Goal: Transaction & Acquisition: Purchase product/service

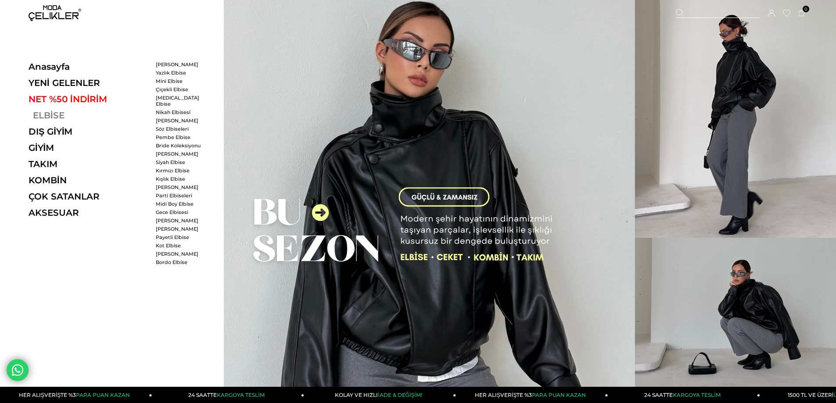
click at [45, 119] on link "ELBİSE" at bounding box center [89, 115] width 121 height 11
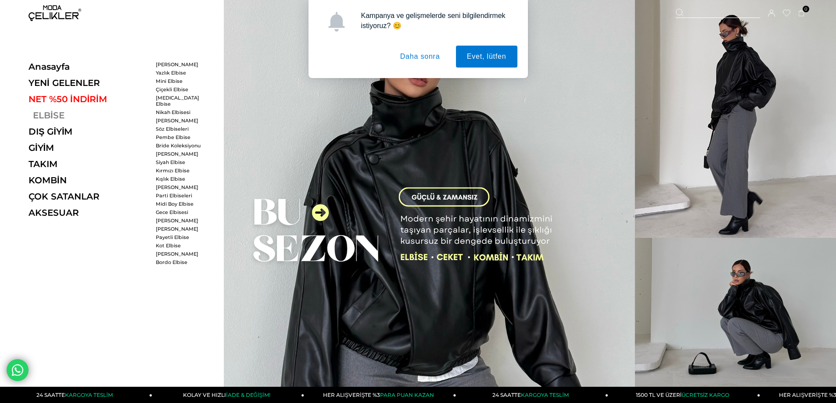
click at [46, 115] on link "ELBİSE" at bounding box center [89, 115] width 121 height 11
click at [159, 118] on link "[PERSON_NAME]" at bounding box center [181, 121] width 50 height 6
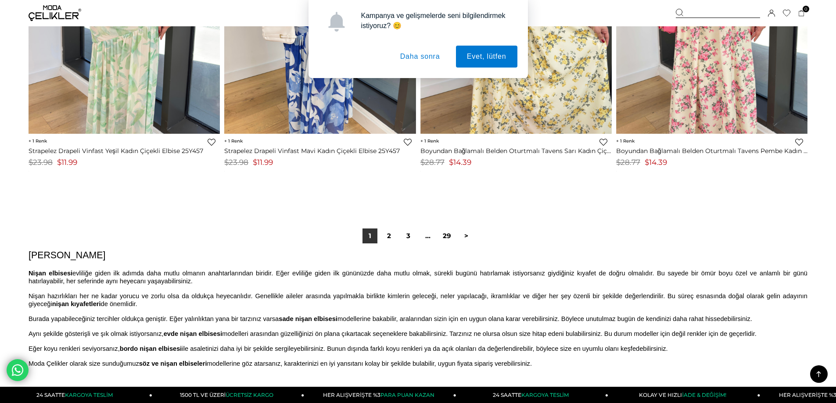
scroll to position [6478, 0]
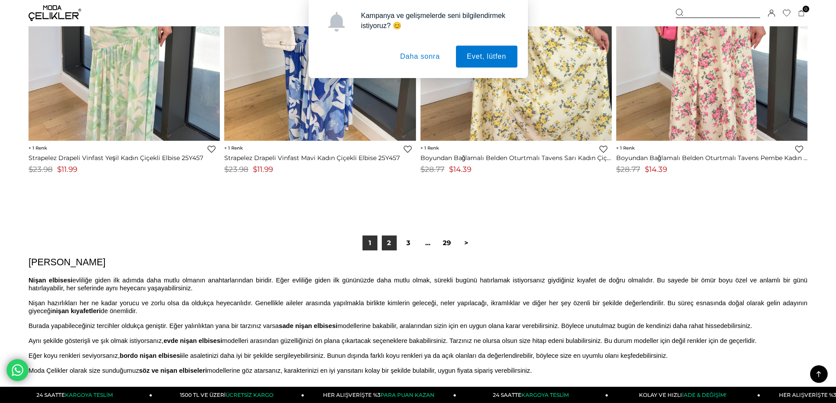
click at [389, 245] on link "2" at bounding box center [389, 243] width 15 height 15
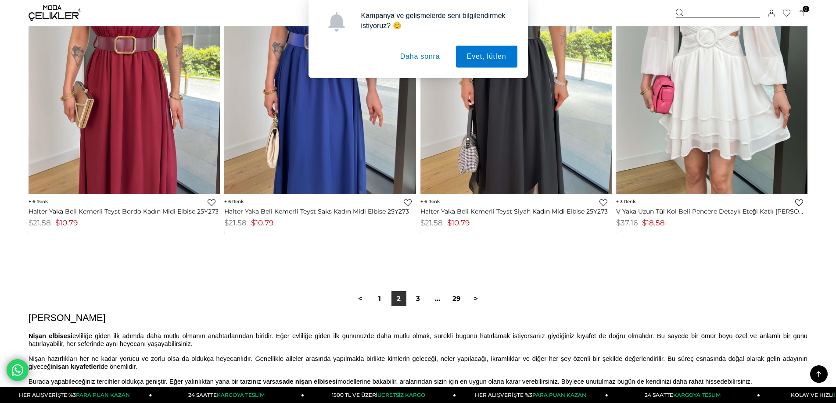
scroll to position [6440, 0]
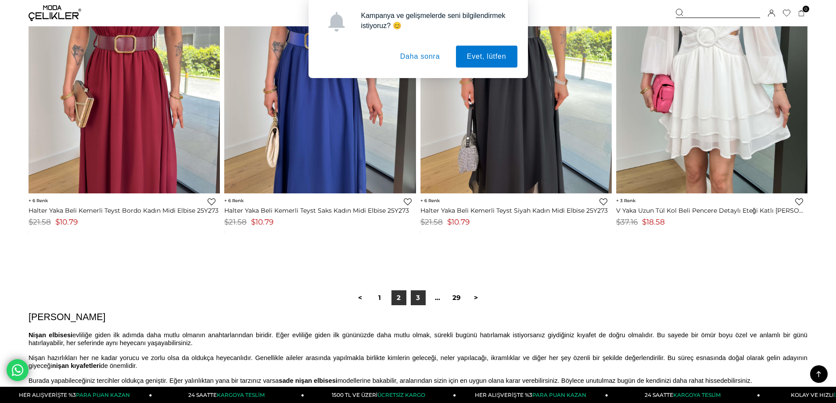
click at [416, 299] on link "3" at bounding box center [418, 298] width 15 height 15
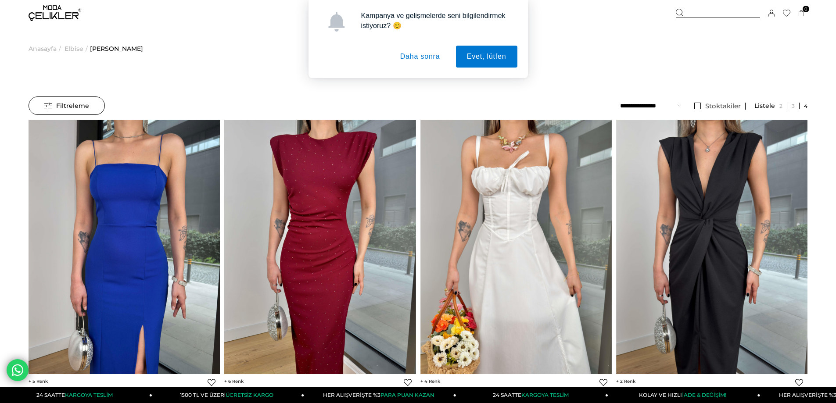
click at [80, 101] on span "Filtreleme" at bounding box center [66, 106] width 45 height 18
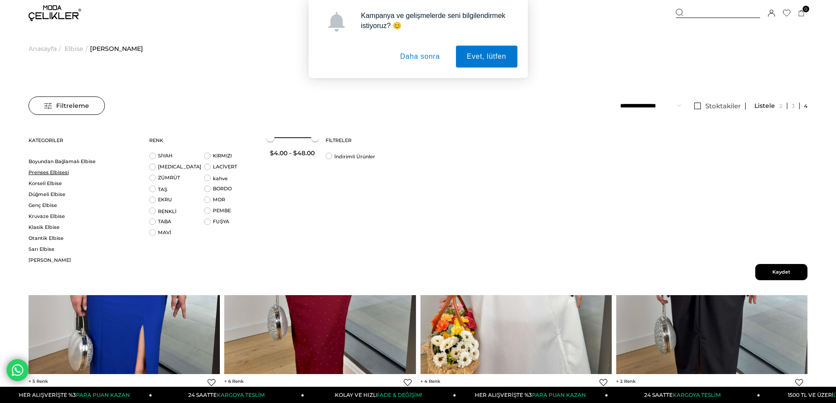
scroll to position [184, 0]
click at [63, 169] on link "Prenses Elbisesi" at bounding box center [84, 170] width 110 height 7
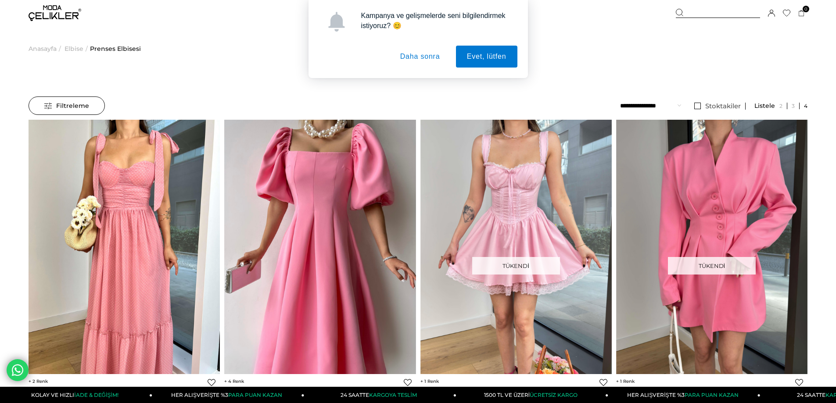
click at [56, 99] on span "Filtreleme" at bounding box center [66, 106] width 45 height 18
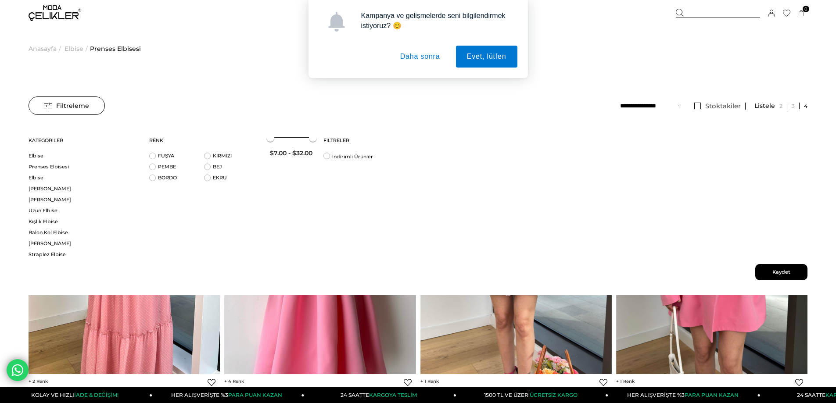
click at [49, 203] on link "[PERSON_NAME]" at bounding box center [84, 200] width 110 height 7
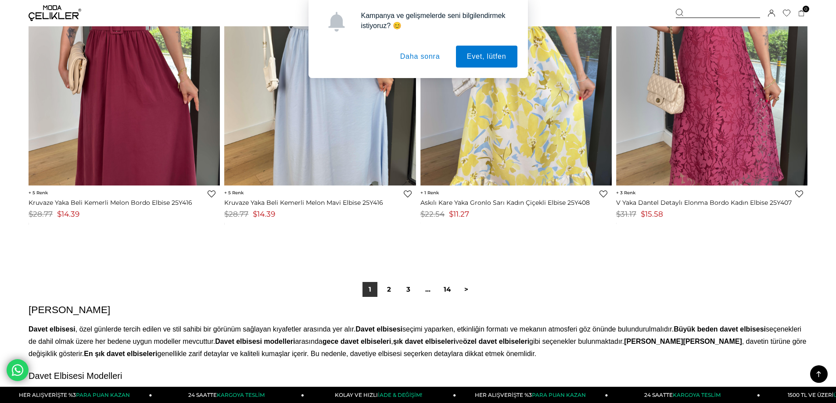
scroll to position [6579, 0]
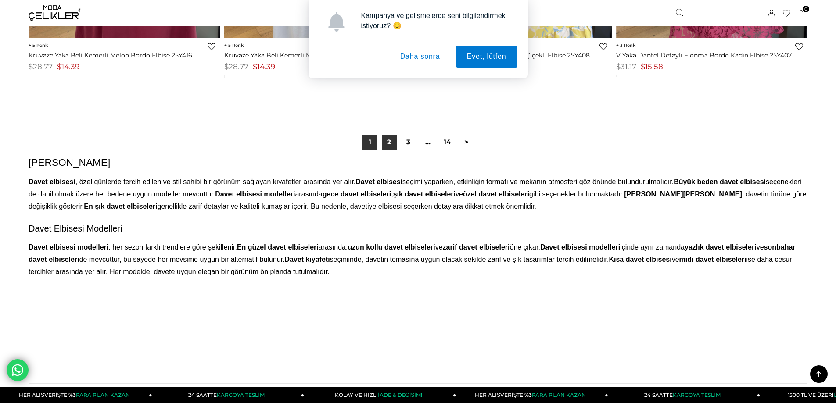
click at [387, 139] on link "2" at bounding box center [389, 142] width 15 height 15
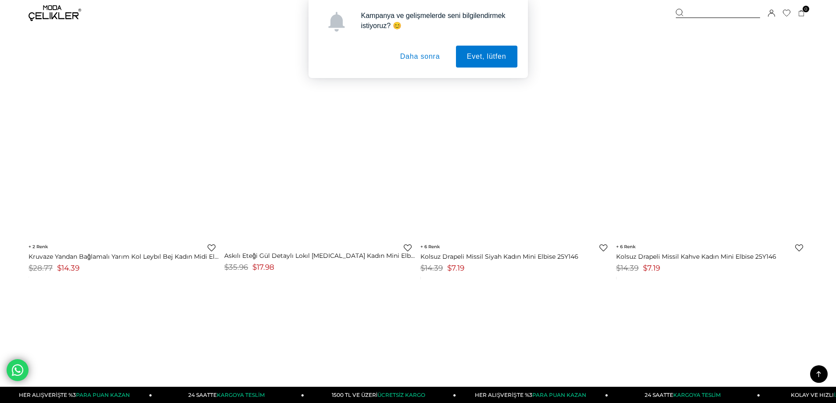
scroll to position [4425, 0]
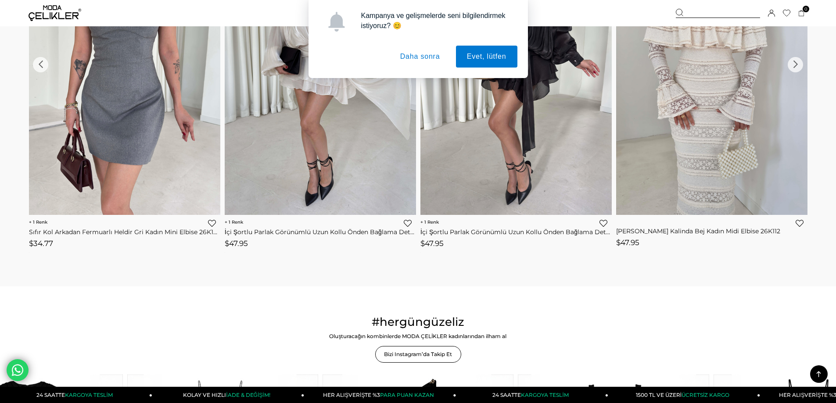
scroll to position [1224, 0]
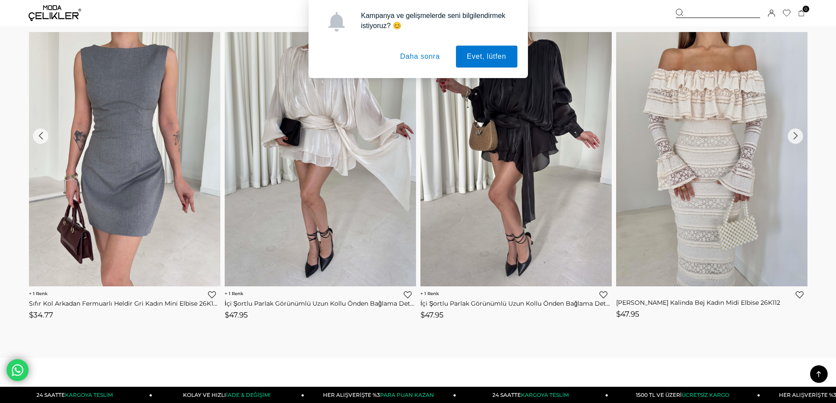
click at [795, 135] on div "›" at bounding box center [795, 136] width 15 height 15
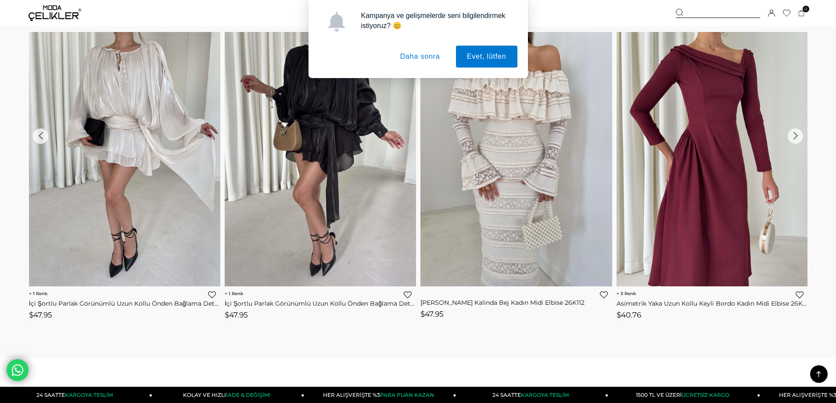
click at [795, 135] on div "›" at bounding box center [795, 136] width 15 height 15
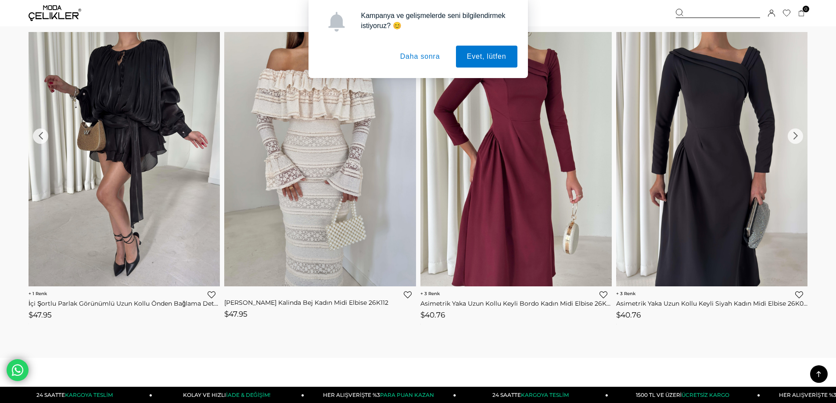
click at [795, 135] on div "›" at bounding box center [795, 136] width 15 height 15
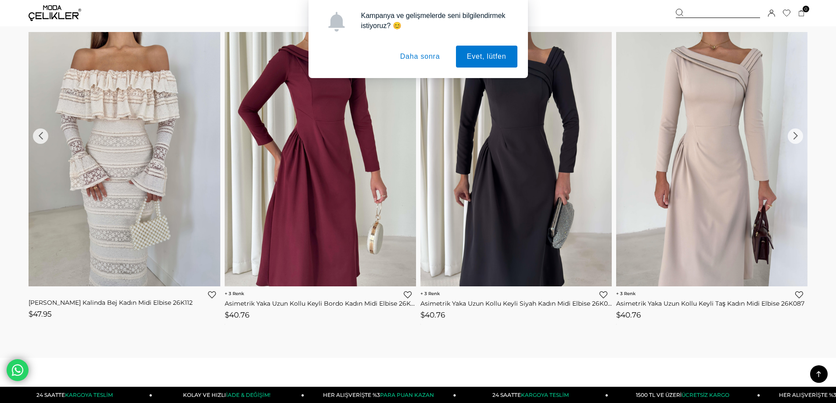
click at [795, 135] on div "›" at bounding box center [795, 136] width 15 height 15
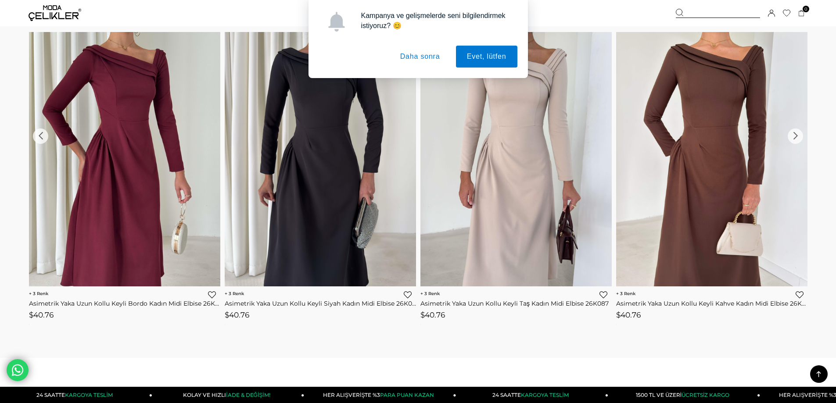
click at [795, 135] on div "›" at bounding box center [795, 136] width 15 height 15
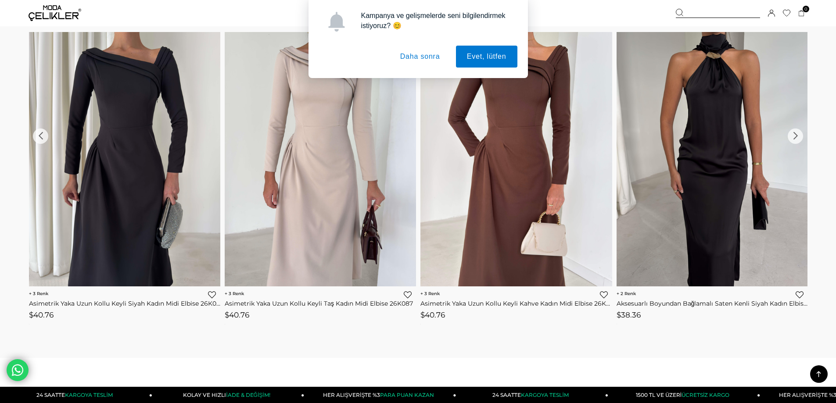
click at [795, 135] on div "›" at bounding box center [795, 136] width 15 height 15
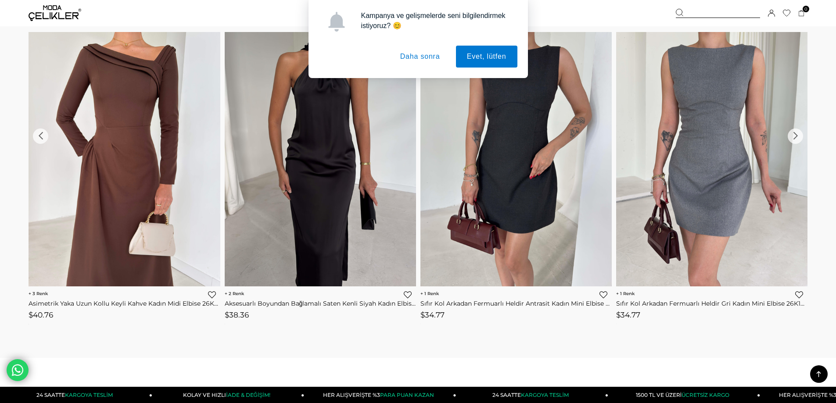
click at [795, 135] on div "›" at bounding box center [795, 136] width 15 height 15
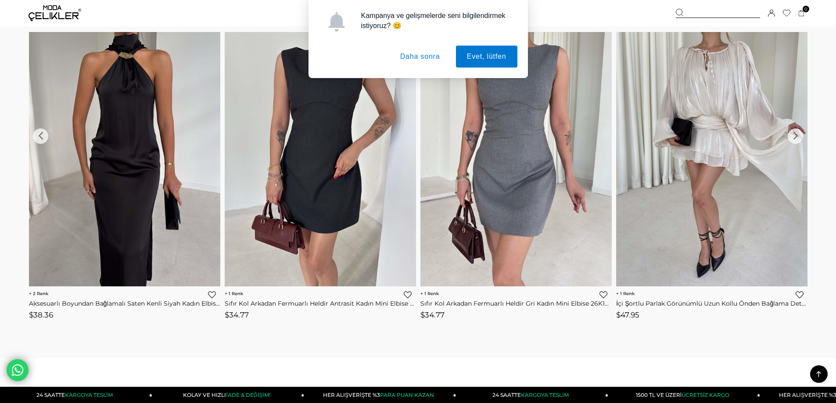
click at [795, 135] on div "›" at bounding box center [795, 136] width 15 height 15
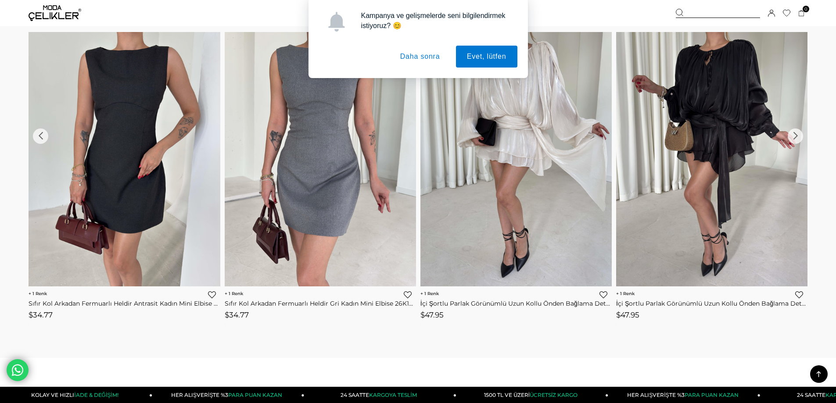
click at [795, 135] on div "›" at bounding box center [795, 136] width 15 height 15
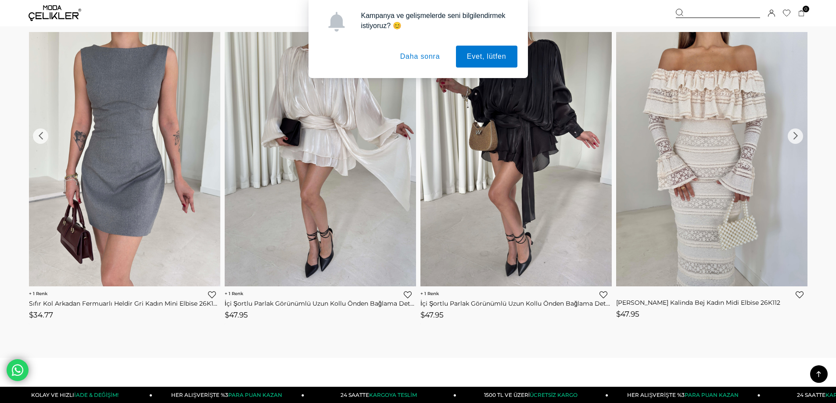
click at [795, 135] on div "›" at bounding box center [795, 136] width 15 height 15
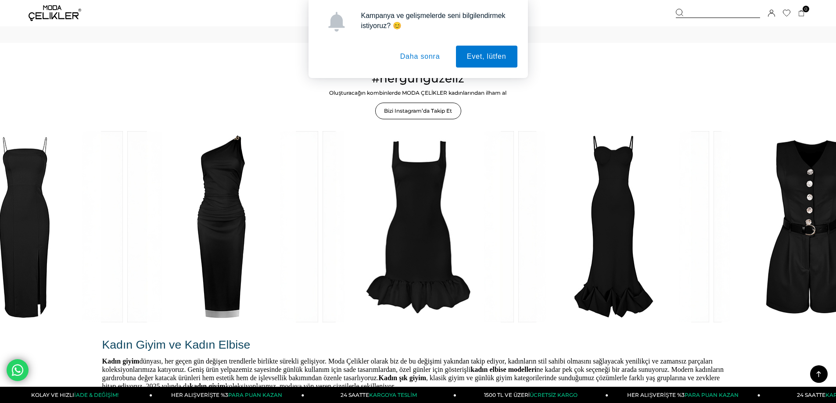
scroll to position [1538, 0]
